Goal: Transaction & Acquisition: Book appointment/travel/reservation

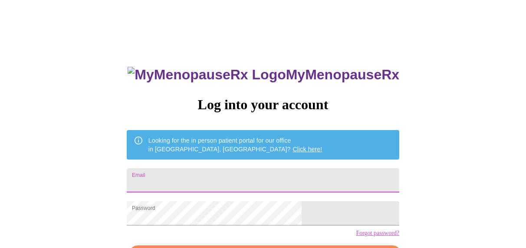
click at [226, 183] on input "Email" at bounding box center [263, 180] width 273 height 24
type input "[PERSON_NAME][EMAIL_ADDRESS][PERSON_NAME][DOMAIN_NAME]"
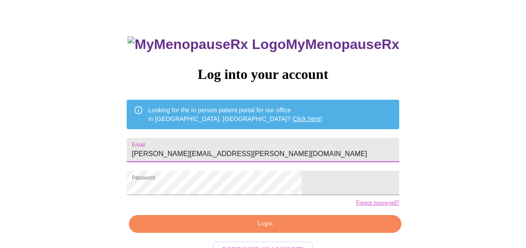
scroll to position [59, 0]
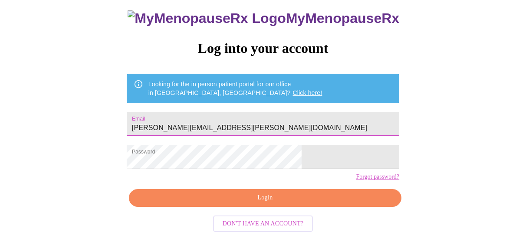
click at [228, 204] on span "Login" at bounding box center [265, 198] width 253 height 11
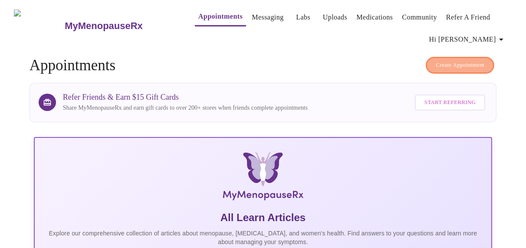
click at [461, 60] on span "Create Appointment" at bounding box center [460, 65] width 49 height 10
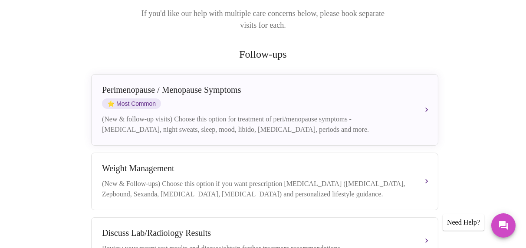
scroll to position [141, 0]
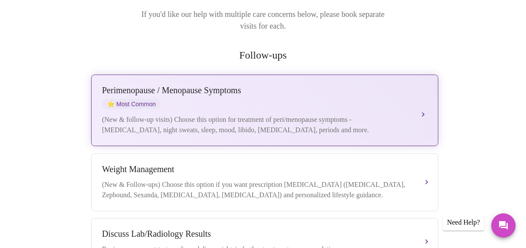
click at [206, 115] on div "(New & follow-up visits) Choose this option for treatment of peri/menopause sym…" at bounding box center [256, 125] width 308 height 21
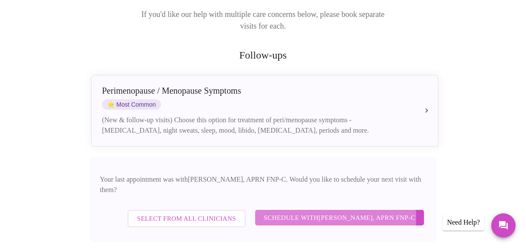
click at [319, 212] on span "Schedule with [PERSON_NAME], APRN FNP-C" at bounding box center [340, 217] width 152 height 11
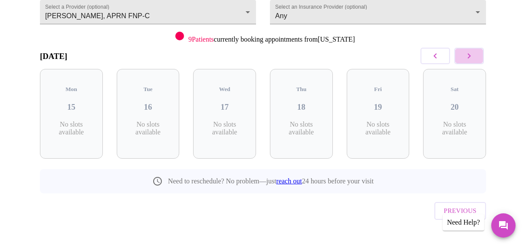
click at [473, 55] on icon "button" at bounding box center [469, 56] width 10 height 10
click at [471, 55] on icon "button" at bounding box center [469, 55] width 3 height 5
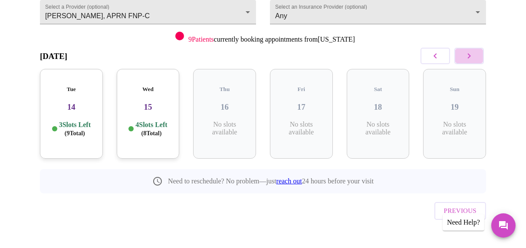
click at [471, 55] on icon "button" at bounding box center [469, 55] width 3 height 5
click at [473, 55] on icon "button" at bounding box center [469, 56] width 10 height 10
click at [473, 56] on icon "button" at bounding box center [469, 56] width 10 height 10
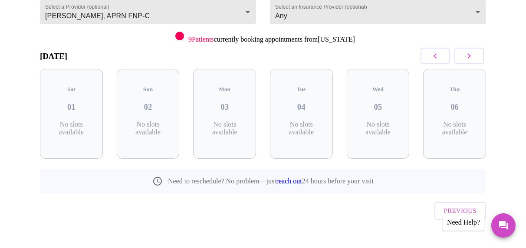
click at [473, 55] on icon "button" at bounding box center [469, 56] width 10 height 10
click at [391, 102] on h3 "11" at bounding box center [378, 107] width 49 height 10
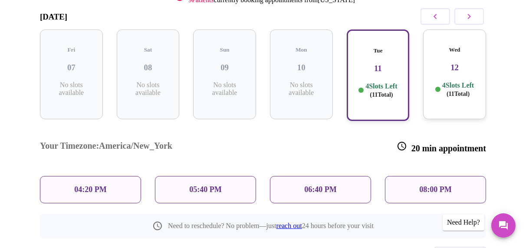
scroll to position [174, 0]
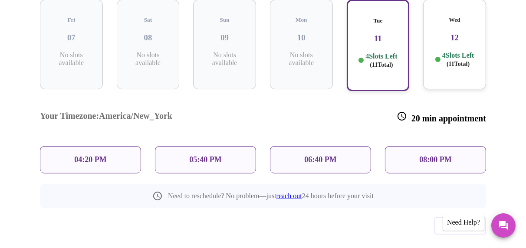
click at [324, 155] on p "06:40 PM" at bounding box center [320, 159] width 32 height 9
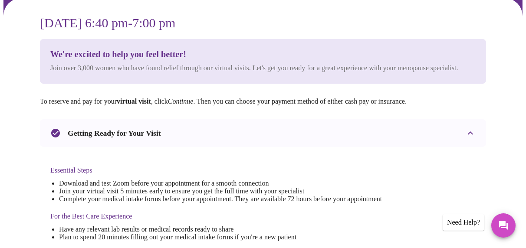
scroll to position [40, 0]
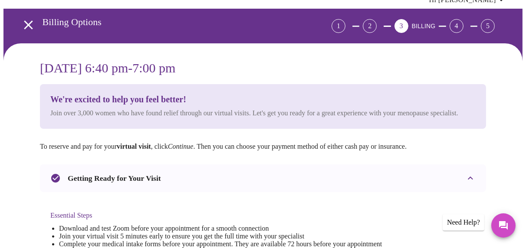
click at [409, 24] on div "3" at bounding box center [402, 26] width 14 height 14
click at [432, 23] on span "BILLING" at bounding box center [424, 26] width 24 height 7
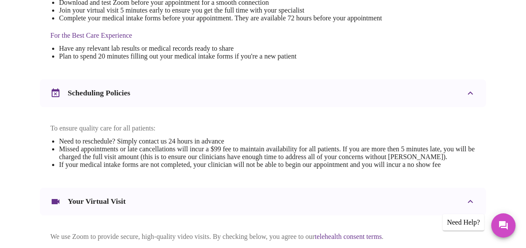
scroll to position [355, 0]
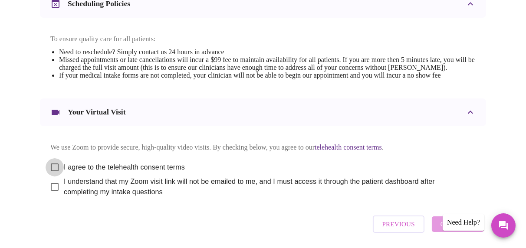
click at [52, 177] on input "I agree to the telehealth consent terms" at bounding box center [55, 168] width 18 height 18
checkbox input "true"
click at [50, 196] on input "I understand that my Zoom visit link will not be emailed to me, and I must acce…" at bounding box center [55, 187] width 18 height 18
checkbox input "true"
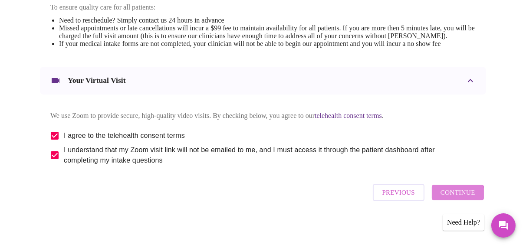
click at [462, 198] on span "Continue" at bounding box center [458, 192] width 35 height 11
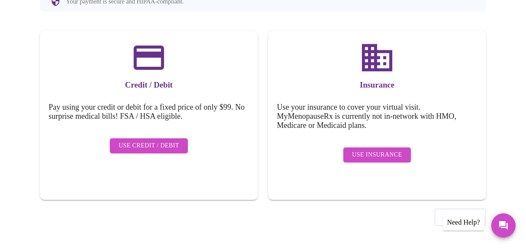
click at [376, 150] on span "Use Insurance" at bounding box center [377, 155] width 50 height 11
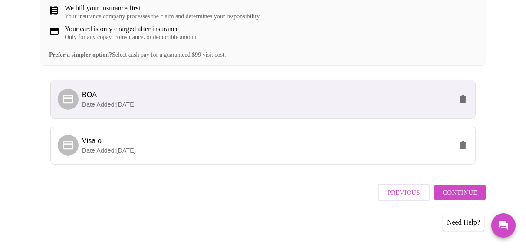
scroll to position [185, 0]
click at [192, 151] on p "Date Added: [DATE]" at bounding box center [267, 150] width 371 height 9
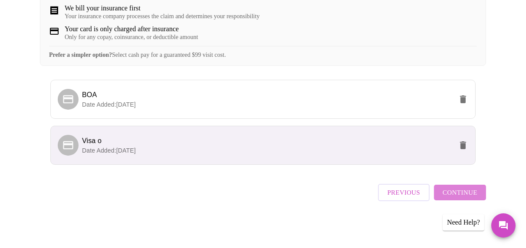
click at [467, 192] on span "Continue" at bounding box center [460, 192] width 35 height 11
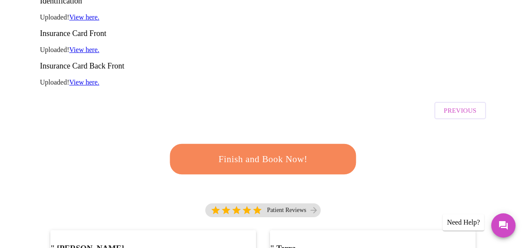
click at [307, 151] on span "Finish and Book Now!" at bounding box center [263, 159] width 166 height 17
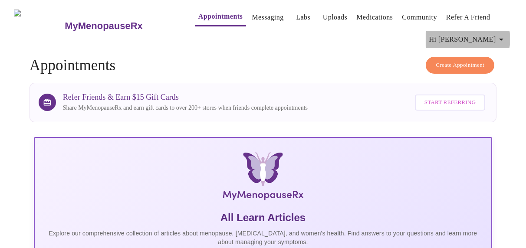
click at [501, 36] on icon "button" at bounding box center [501, 39] width 10 height 10
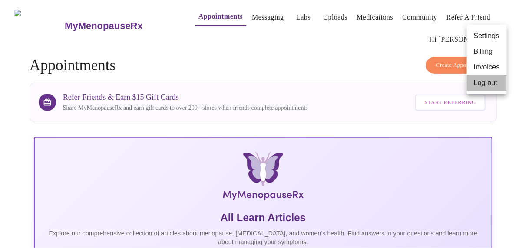
click at [489, 86] on li "Log out" at bounding box center [487, 83] width 40 height 16
